Goal: Transaction & Acquisition: Subscribe to service/newsletter

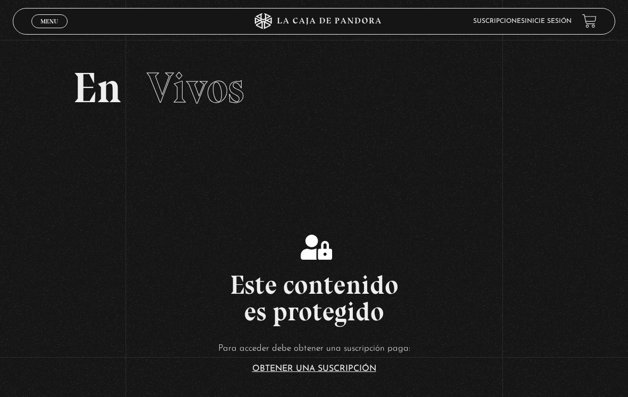
click at [49, 26] on link "Menu Cerrar" at bounding box center [49, 21] width 36 height 14
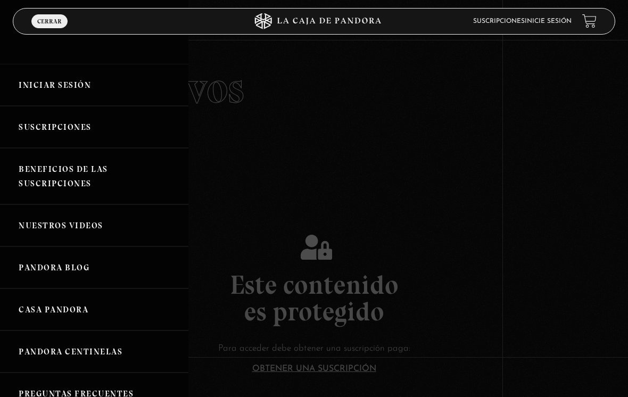
click at [74, 84] on link "Iniciar Sesión" at bounding box center [94, 85] width 188 height 42
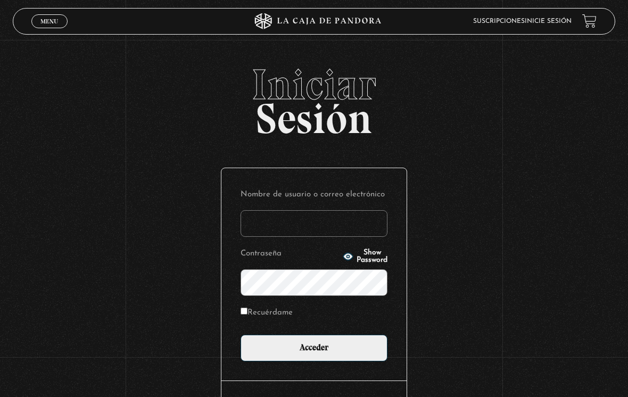
type input "[EMAIL_ADDRESS][DOMAIN_NAME]"
click at [314, 351] on input "Acceder" at bounding box center [313, 348] width 147 height 27
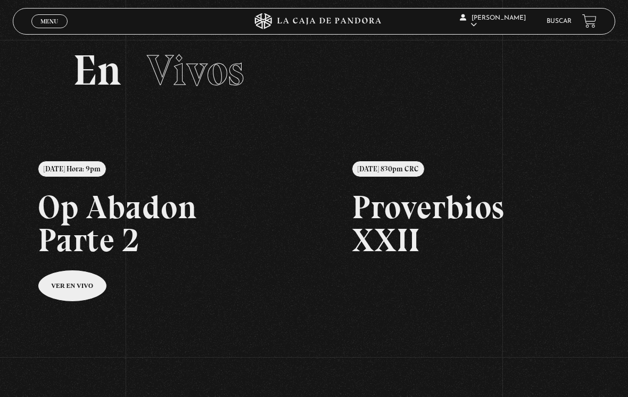
scroll to position [17, 0]
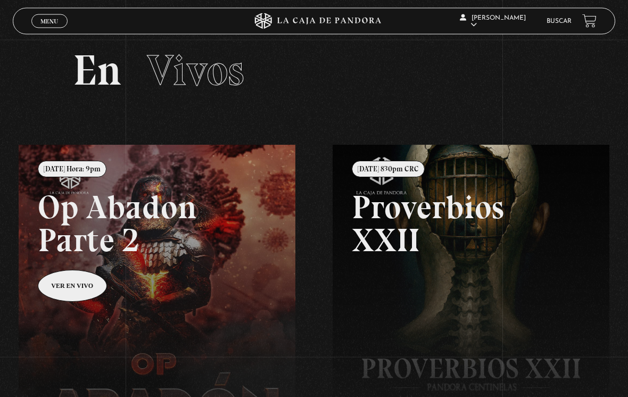
click at [57, 24] on span "Menu" at bounding box center [49, 21] width 18 height 6
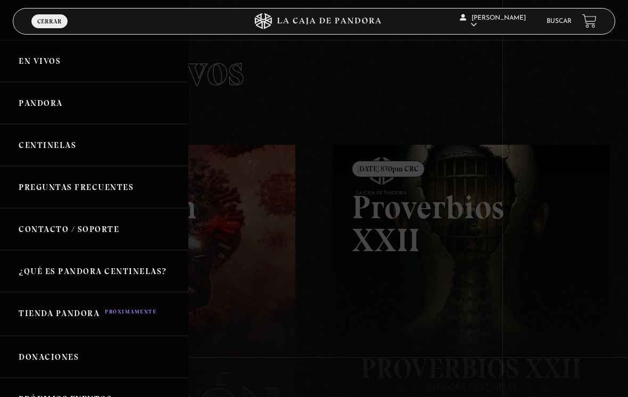
click at [95, 110] on link "Pandora" at bounding box center [94, 103] width 188 height 42
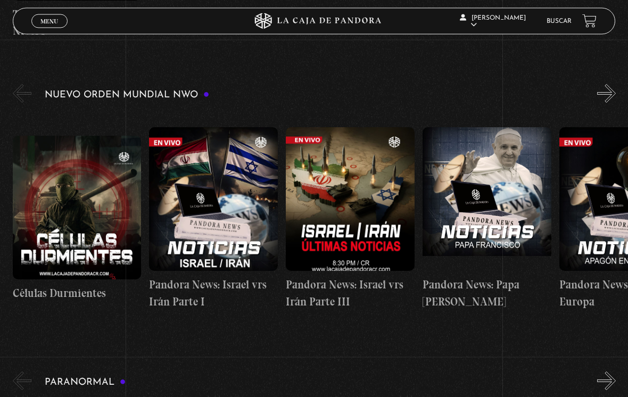
scroll to position [645, 0]
click at [69, 186] on figure at bounding box center [77, 208] width 129 height 144
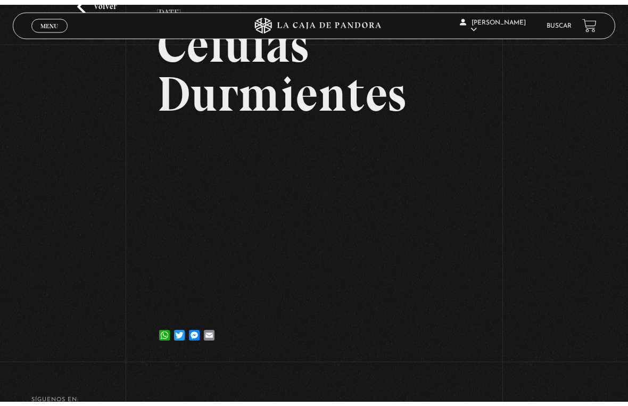
scroll to position [13, 0]
